Goal: Navigation & Orientation: Find specific page/section

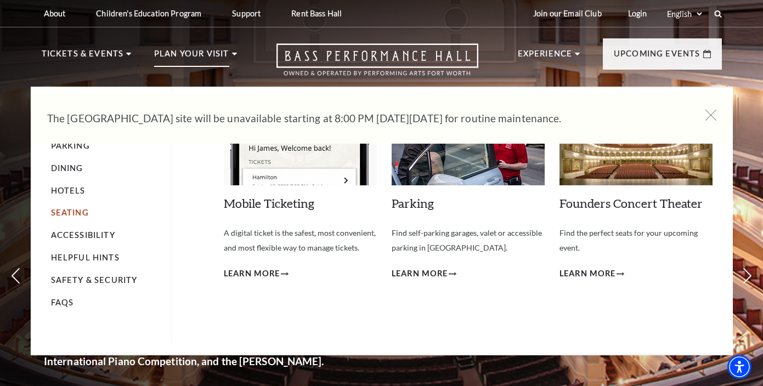
click at [80, 209] on link "Seating" at bounding box center [70, 212] width 38 height 9
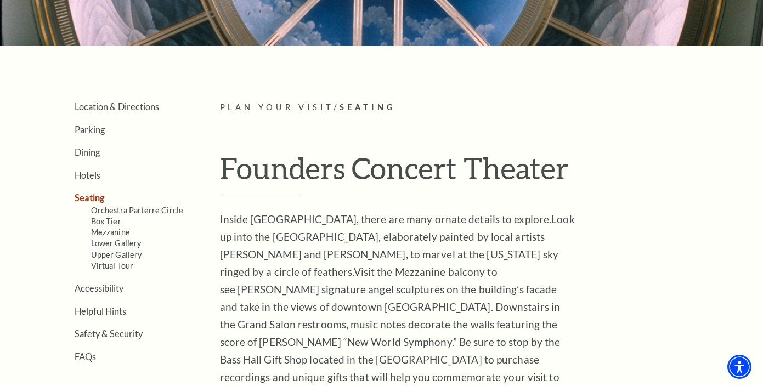
scroll to position [195, 0]
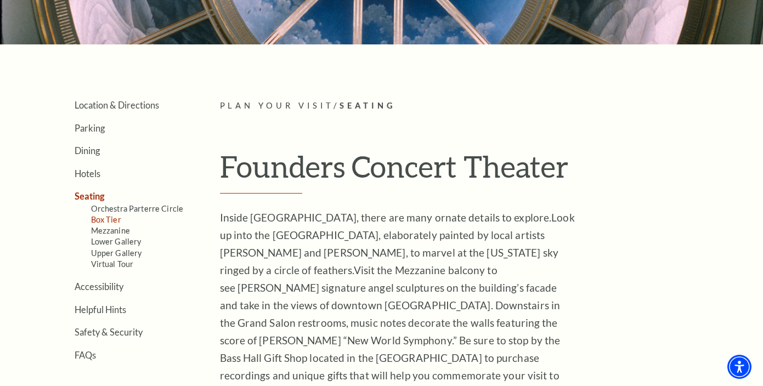
click at [114, 219] on link "Box Tier" at bounding box center [106, 219] width 30 height 9
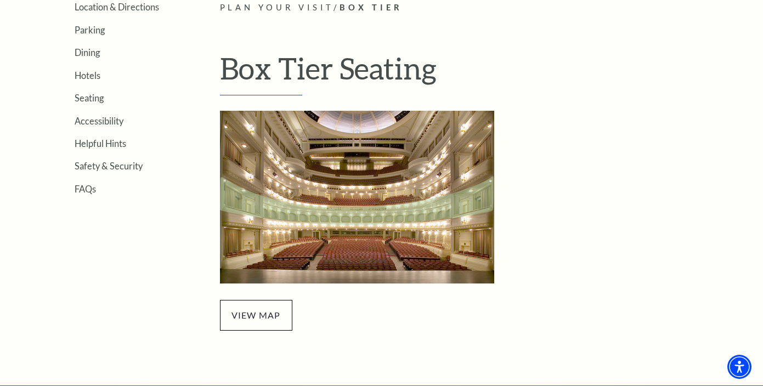
scroll to position [295, 0]
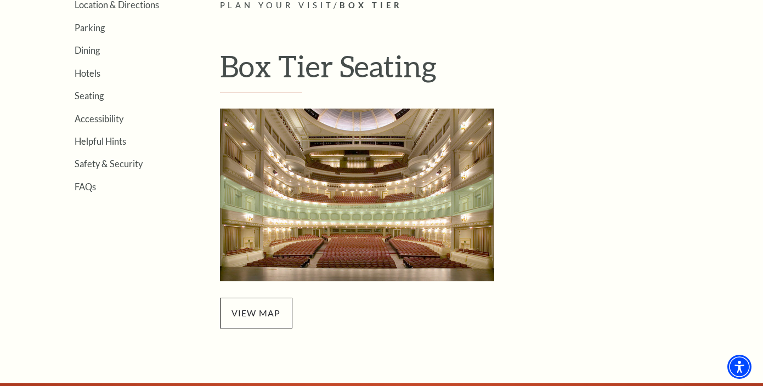
click at [331, 211] on img "Box Tier Seating - open in a new tab" at bounding box center [357, 195] width 274 height 173
click at [270, 313] on span "view map" at bounding box center [256, 313] width 72 height 31
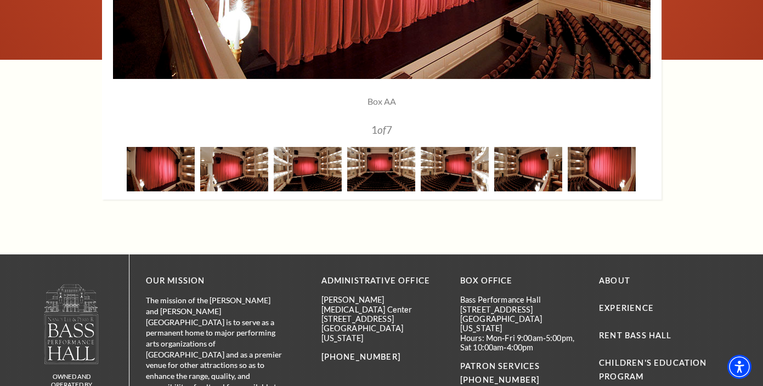
scroll to position [1066, 0]
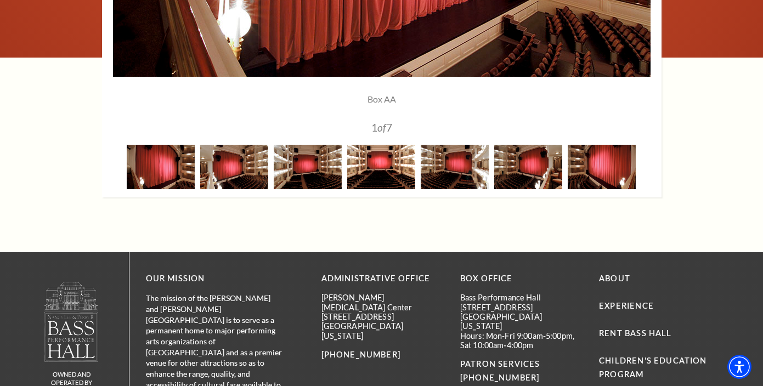
click at [394, 168] on img at bounding box center [381, 167] width 68 height 44
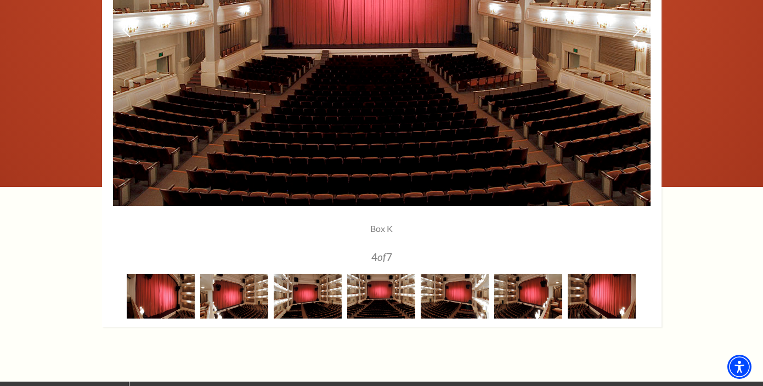
scroll to position [952, 0]
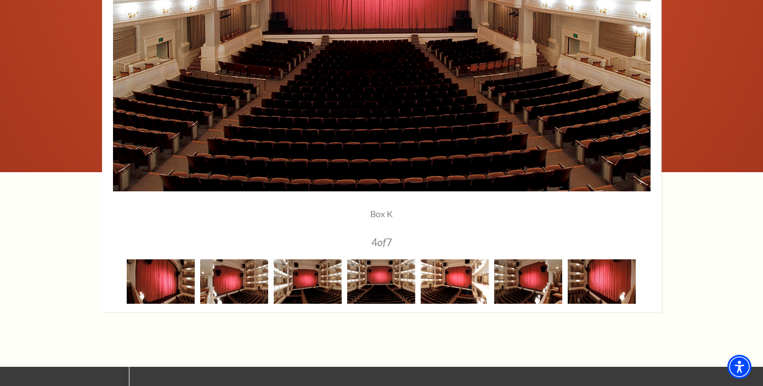
click at [453, 280] on img at bounding box center [455, 282] width 68 height 44
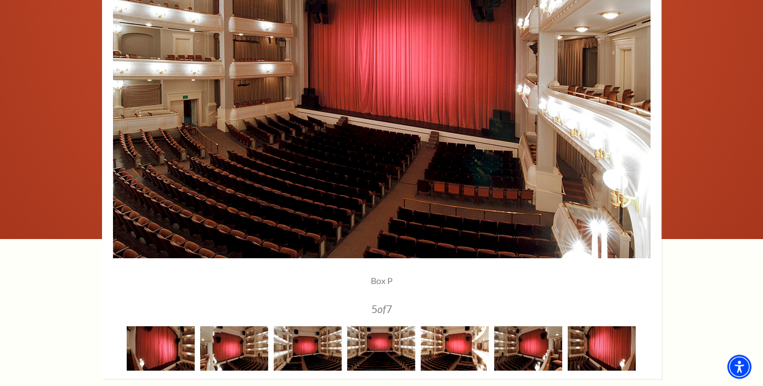
scroll to position [892, 0]
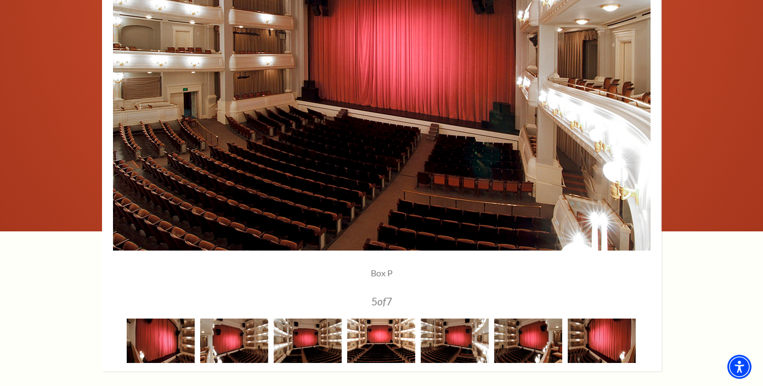
click at [378, 333] on img at bounding box center [381, 341] width 68 height 44
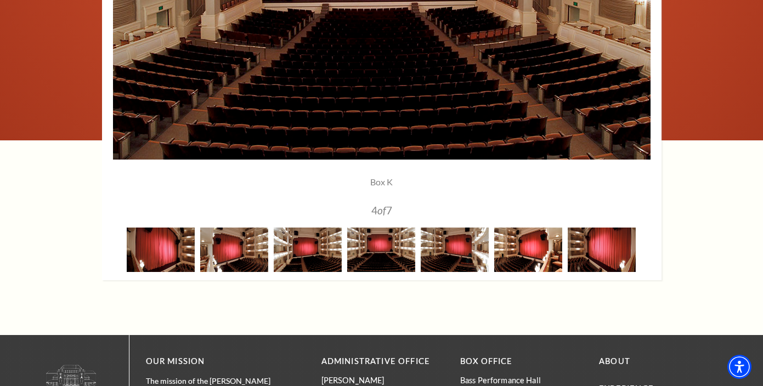
scroll to position [980, 0]
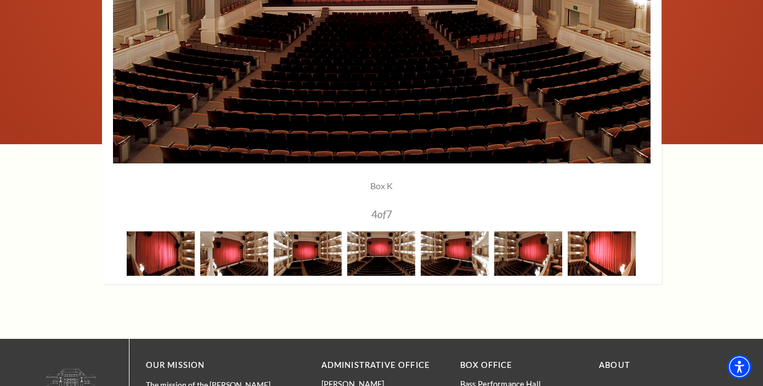
click at [601, 254] on img at bounding box center [602, 254] width 68 height 44
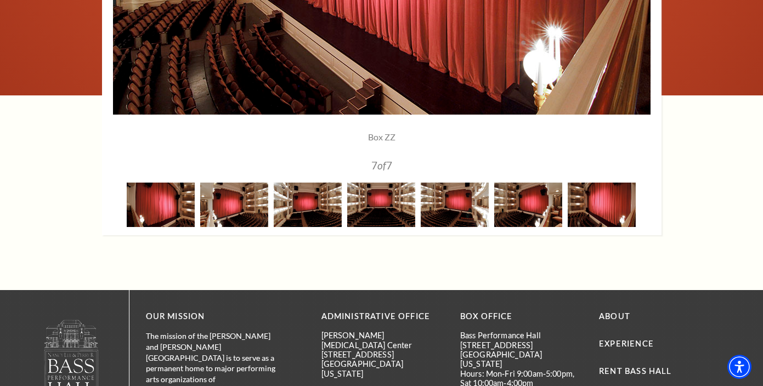
scroll to position [1031, 0]
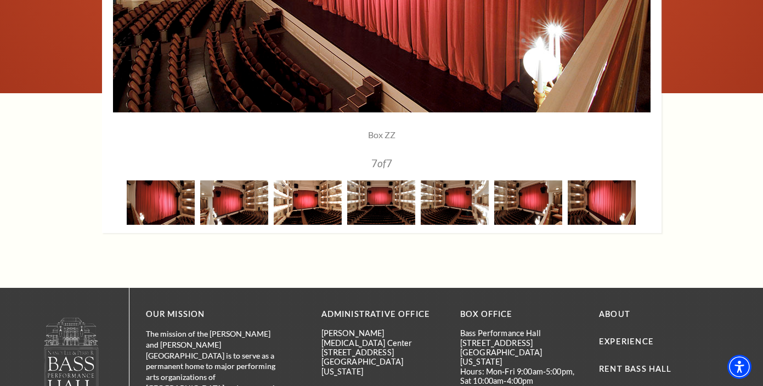
click at [296, 207] on img at bounding box center [308, 203] width 68 height 44
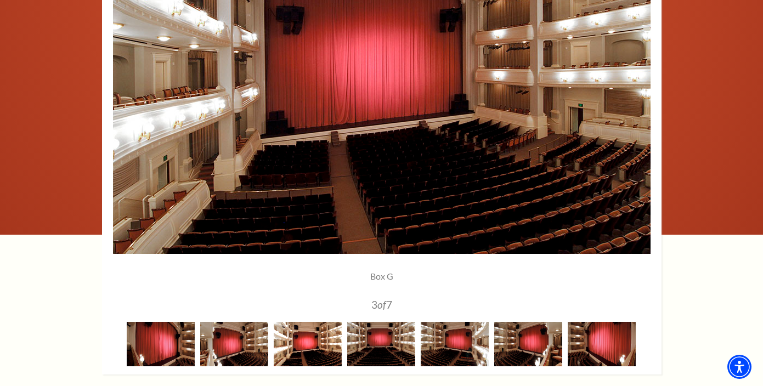
scroll to position [879, 0]
